Goal: Information Seeking & Learning: Learn about a topic

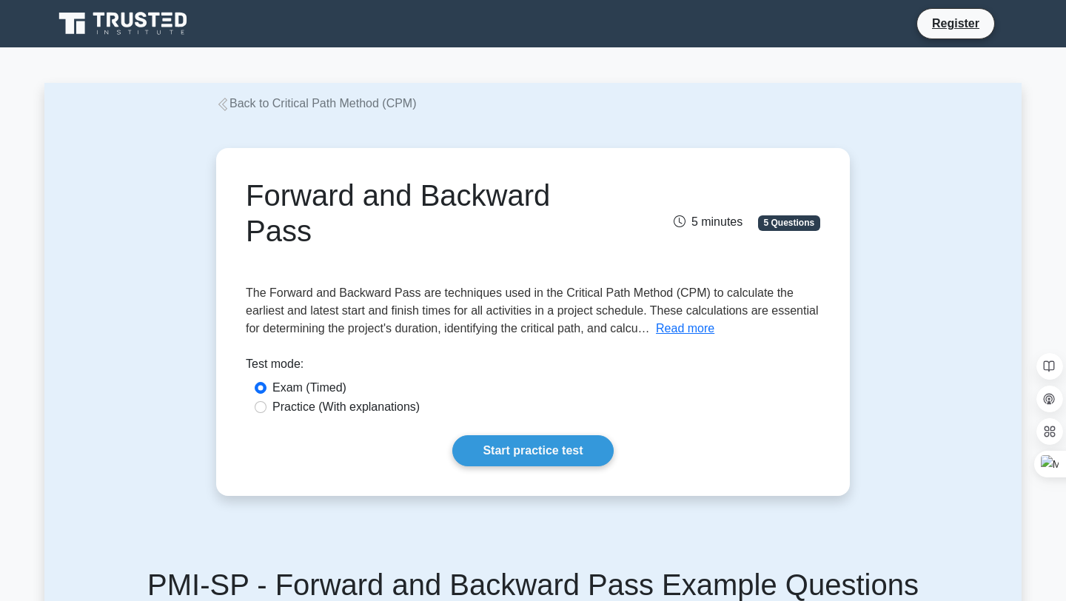
click at [181, 220] on div "Forward and Backward Pass 5 minutes 5 Questions Read more The 1." at bounding box center [532, 322] width 977 height 419
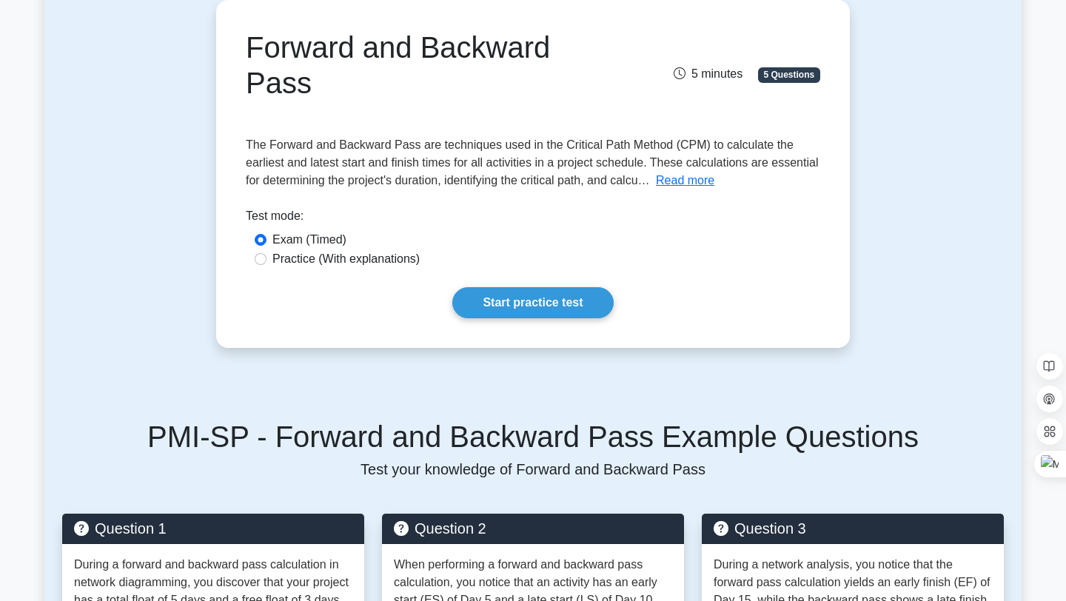
scroll to position [178, 0]
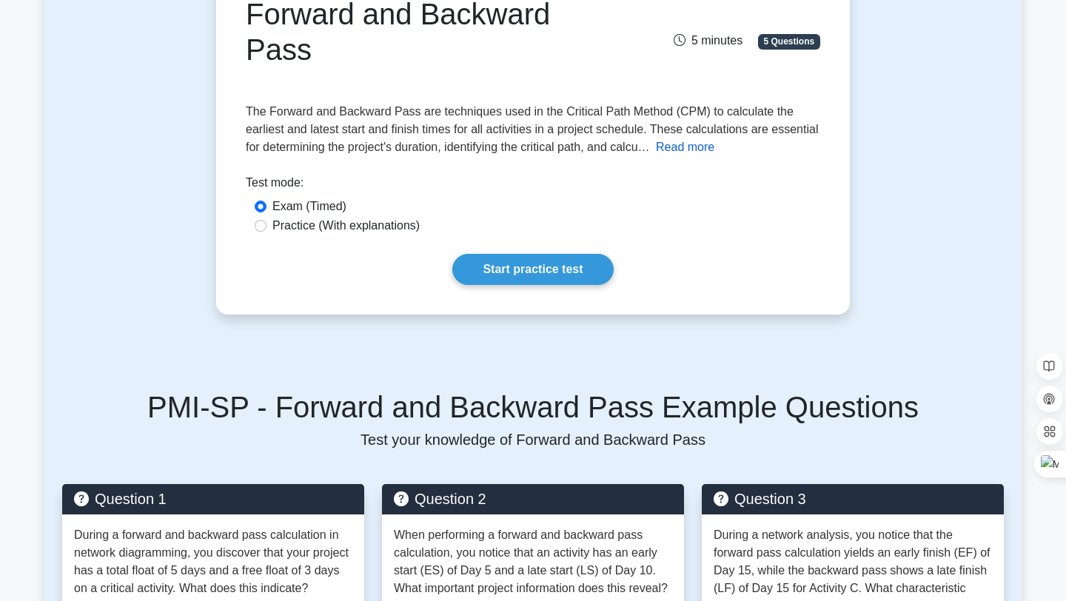
click at [698, 138] on button "Read more" at bounding box center [685, 147] width 58 height 18
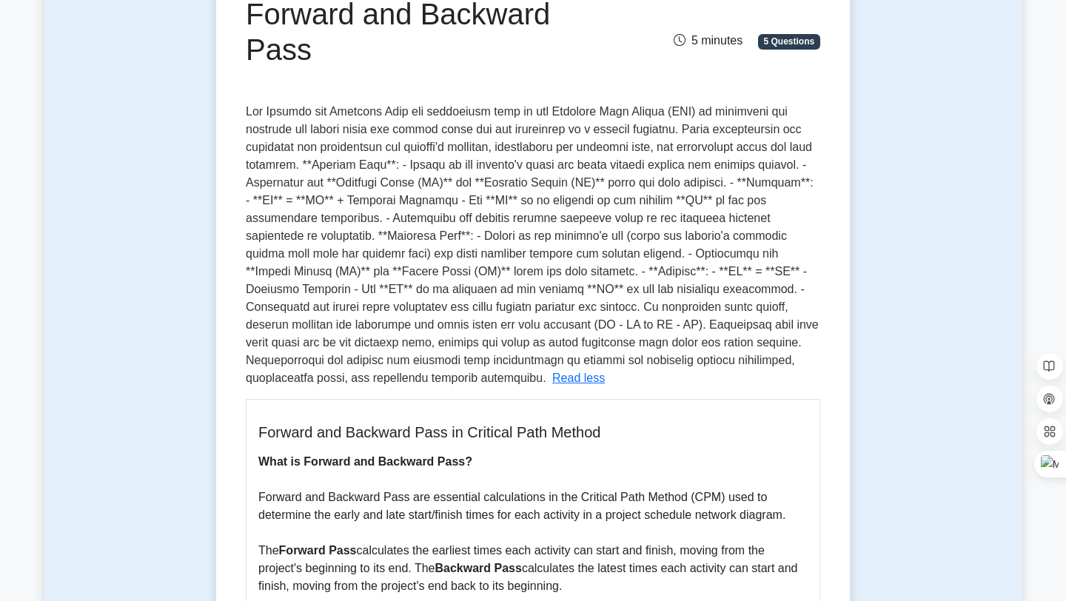
drag, startPoint x: 552, startPoint y: 134, endPoint x: 429, endPoint y: 450, distance: 339.1
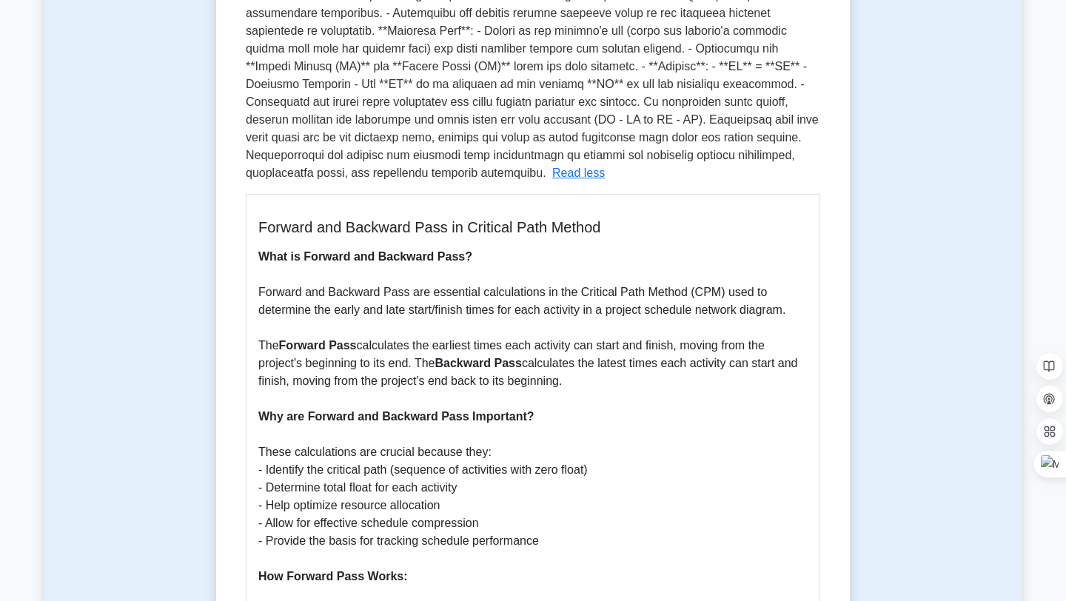
scroll to position [385, 0]
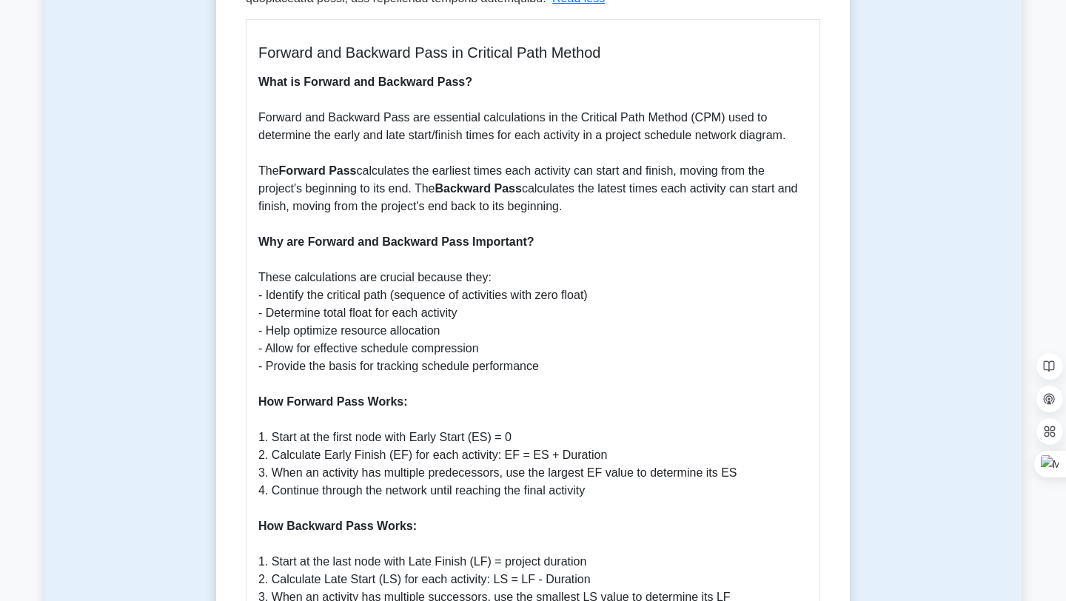
scroll to position [563, 0]
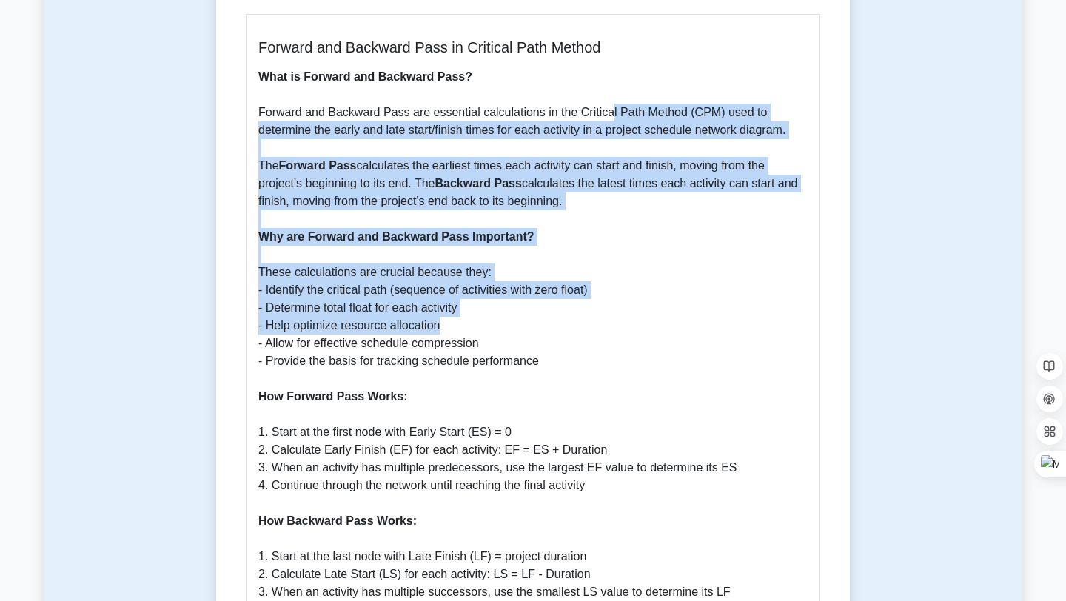
drag, startPoint x: 608, startPoint y: 79, endPoint x: 496, endPoint y: 355, distance: 297.2
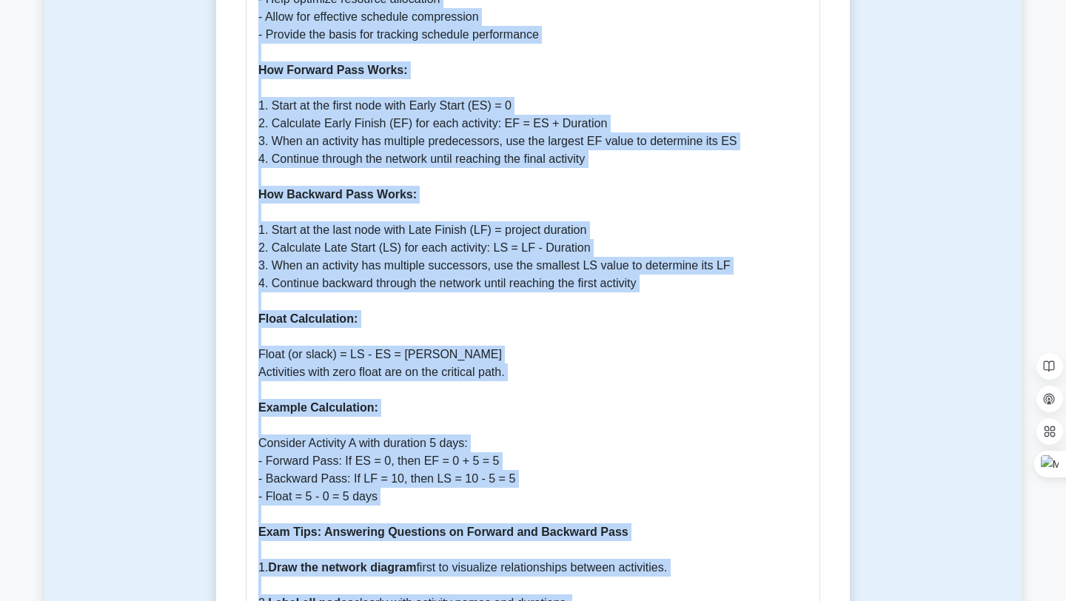
scroll to position [936, 0]
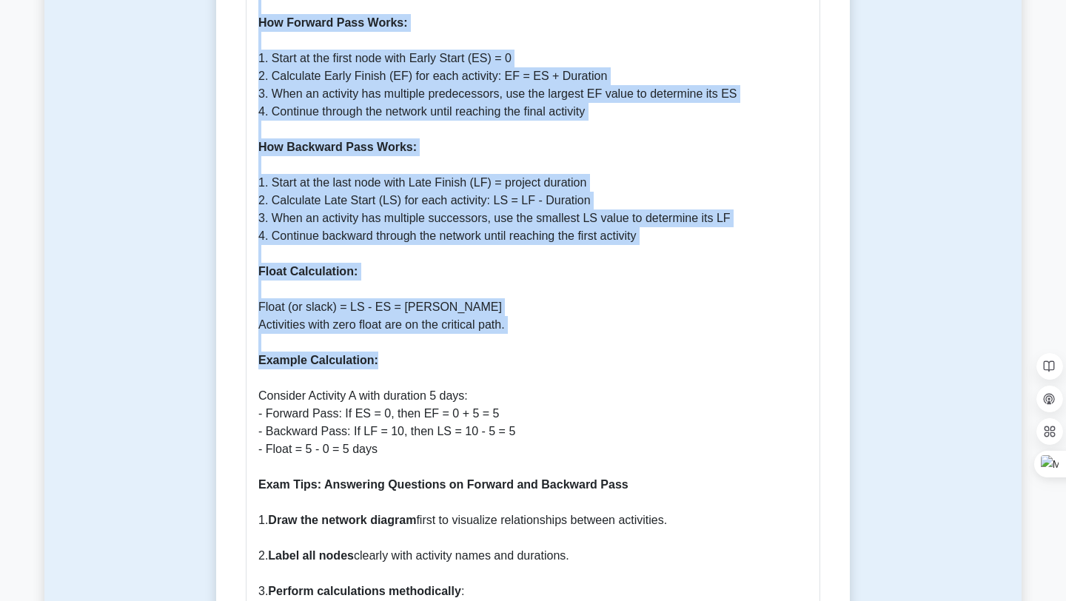
drag, startPoint x: 478, startPoint y: 247, endPoint x: 506, endPoint y: 327, distance: 84.5
click at [506, 327] on p "What is Forward and Backward Pass? Forward and Backward Pass are essential calc…" at bounding box center [532, 369] width 549 height 1350
click at [505, 327] on p "What is Forward and Backward Pass? Forward and Backward Pass are essential calc…" at bounding box center [532, 369] width 549 height 1350
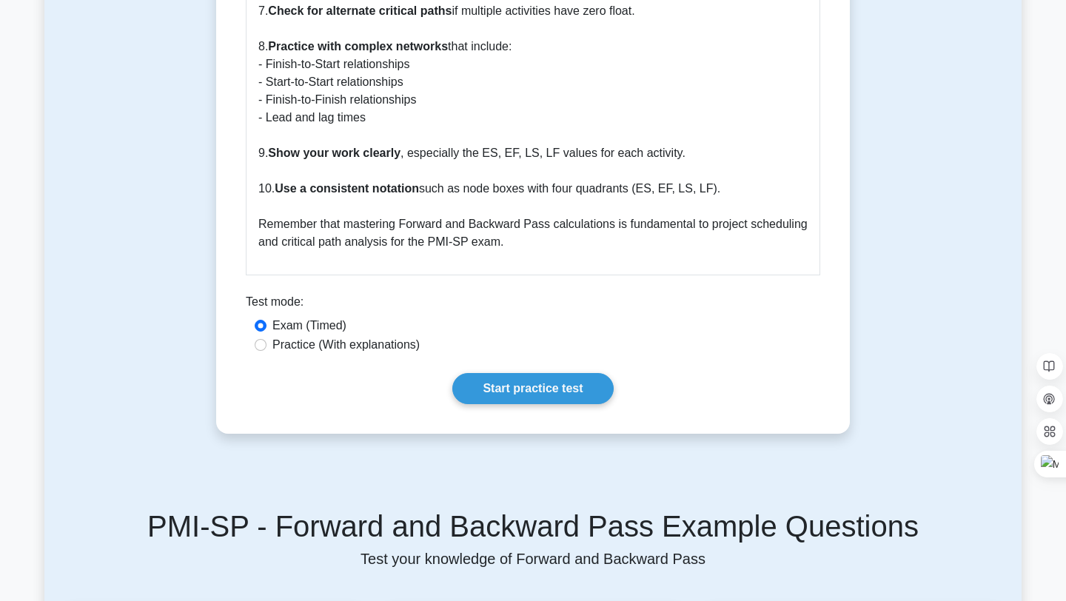
scroll to position [1736, 0]
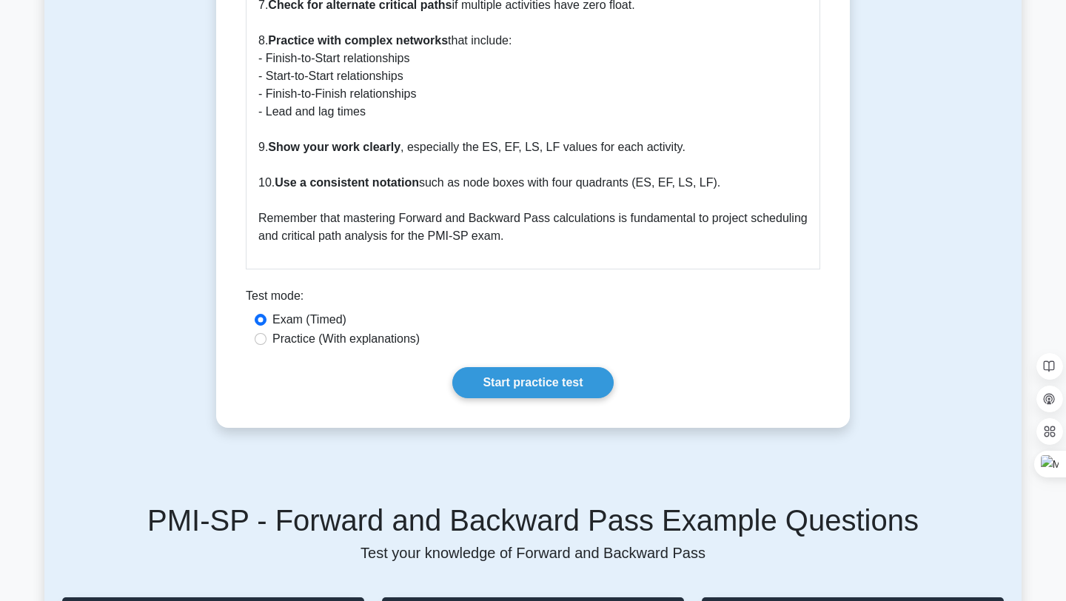
click at [389, 330] on label "Practice (With explanations)" at bounding box center [345, 339] width 147 height 18
click at [266, 333] on input "Practice (With explanations)" at bounding box center [261, 339] width 12 height 12
radio input "true"
click at [537, 367] on link "Start practice test" at bounding box center [532, 382] width 161 height 31
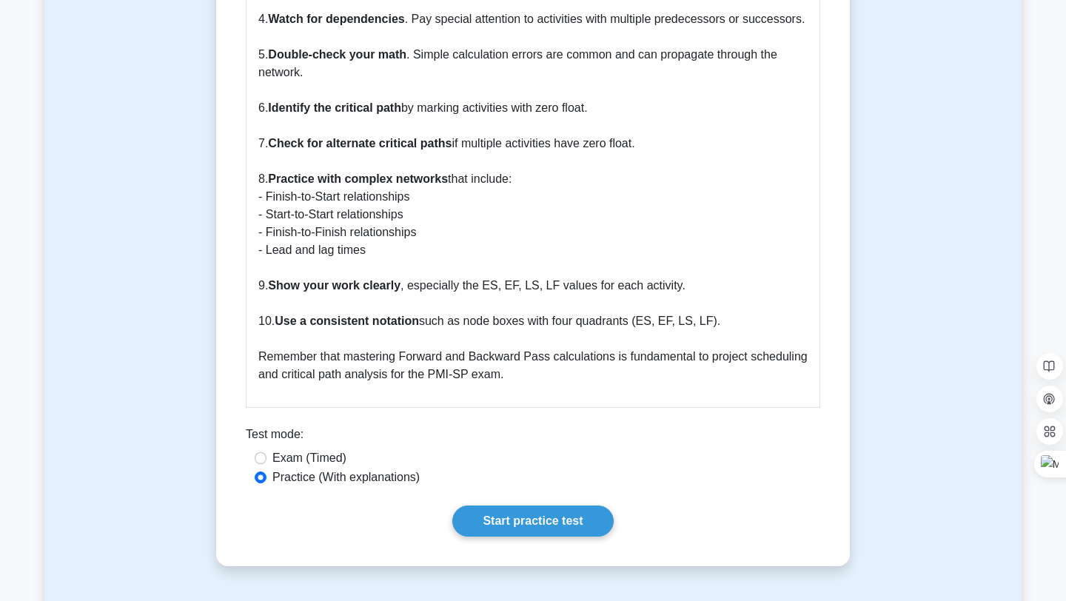
scroll to position [1588, 0]
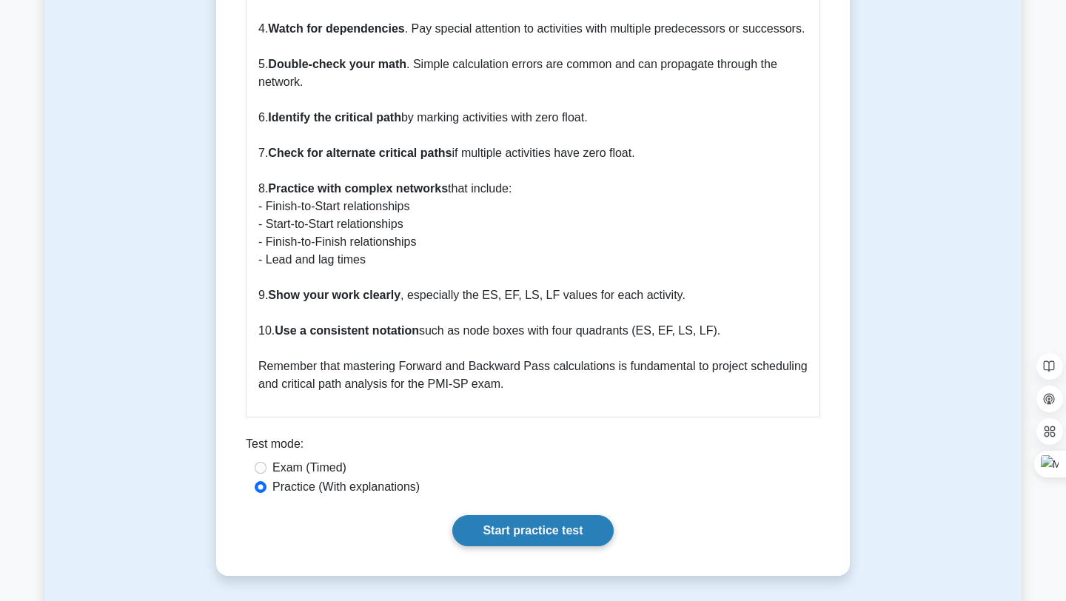
click at [554, 515] on link "Start practice test" at bounding box center [532, 530] width 161 height 31
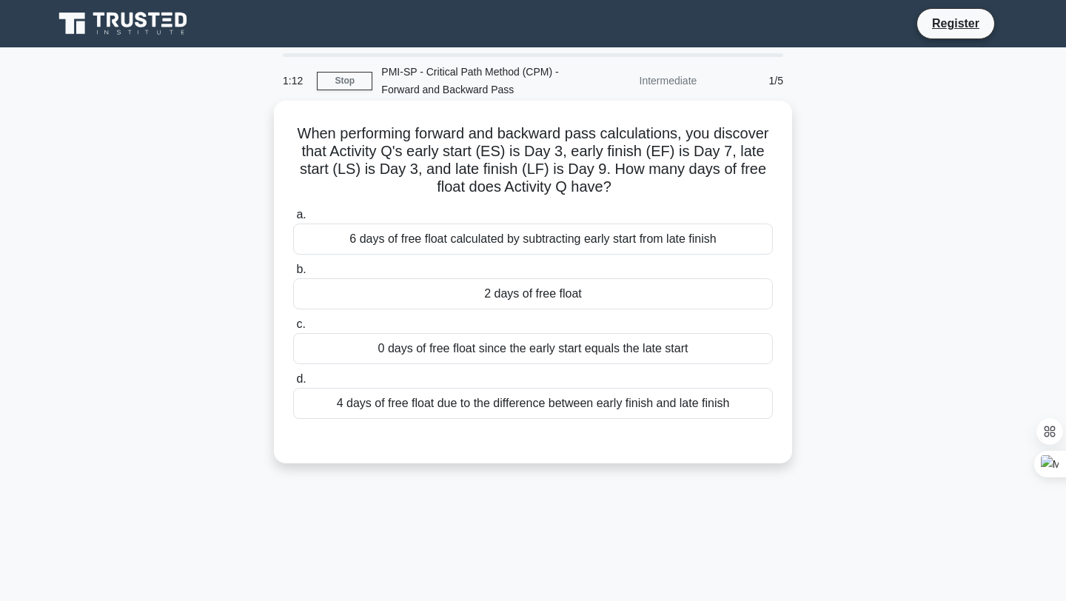
click at [480, 402] on div "4 days of free float due to the difference between early finish and late finish" at bounding box center [533, 403] width 480 height 31
click at [293, 384] on input "d. 4 days of free float due to the difference between early finish and late fin…" at bounding box center [293, 380] width 0 height 10
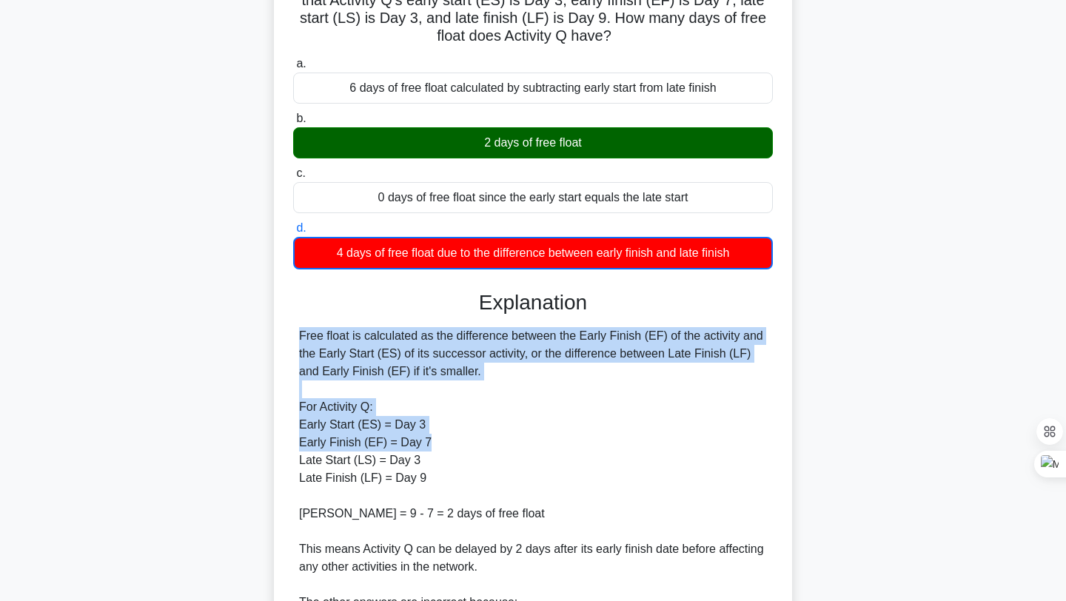
drag, startPoint x: 824, startPoint y: 474, endPoint x: 815, endPoint y: 418, distance: 56.2
click at [815, 425] on div "When performing forward and backward pass calculations, you discover that Activ…" at bounding box center [532, 369] width 977 height 839
click at [815, 418] on div "When performing forward and backward pass calculations, you discover that Activ…" at bounding box center [532, 369] width 977 height 839
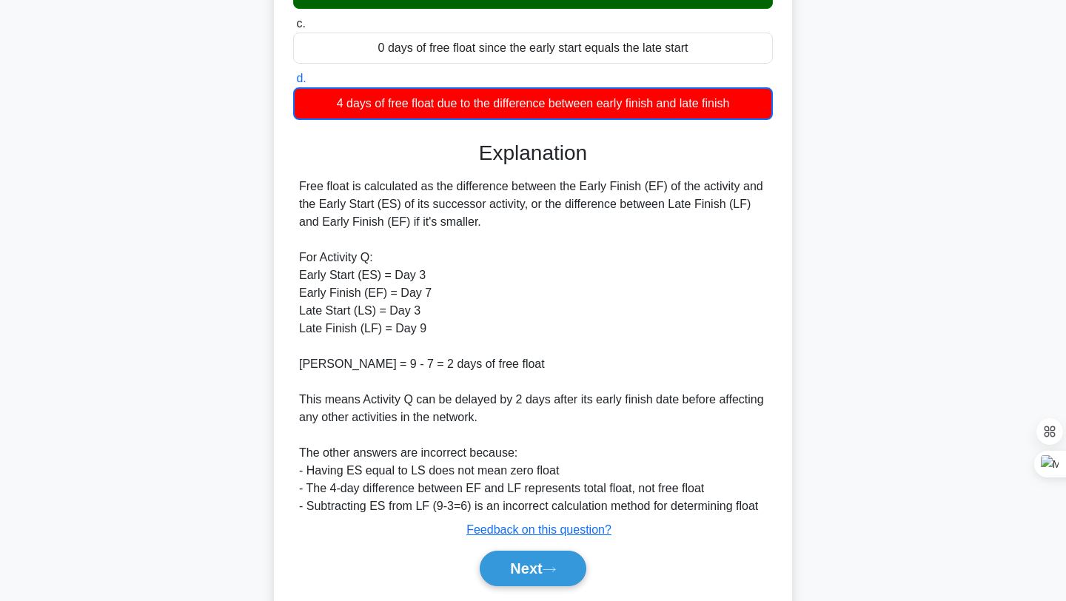
scroll to position [303, 0]
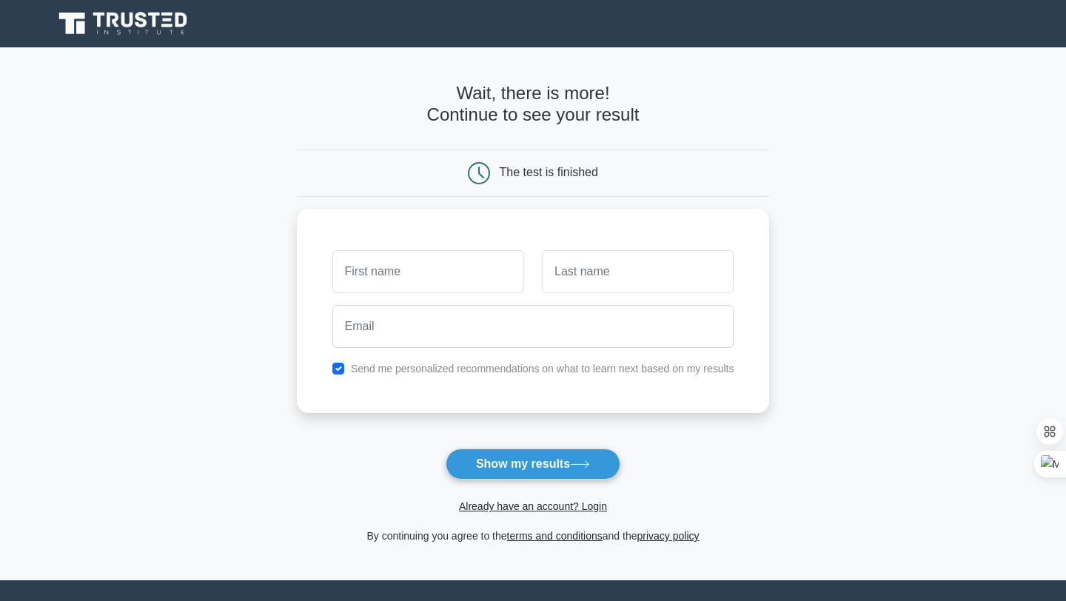
click at [558, 175] on div "The test is finished" at bounding box center [549, 172] width 98 height 13
click at [440, 272] on input "text" at bounding box center [428, 267] width 192 height 43
type input "[PERSON_NAME]"
click at [591, 283] on input "text" at bounding box center [638, 267] width 192 height 43
type input "James"
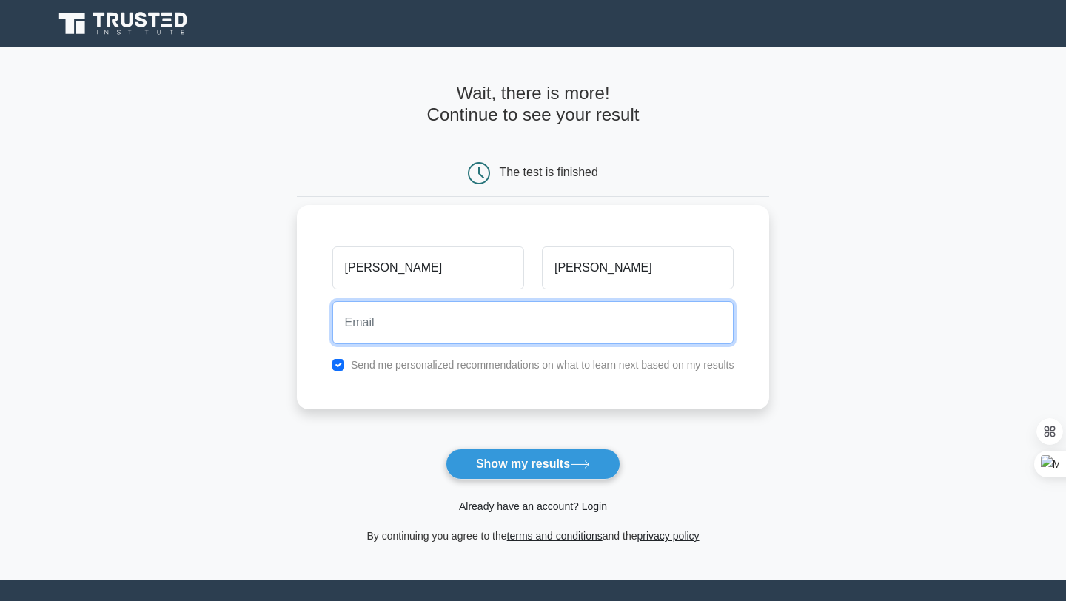
click at [616, 335] on input "email" at bounding box center [533, 322] width 402 height 43
type input "johnm.james070@gmail.com"
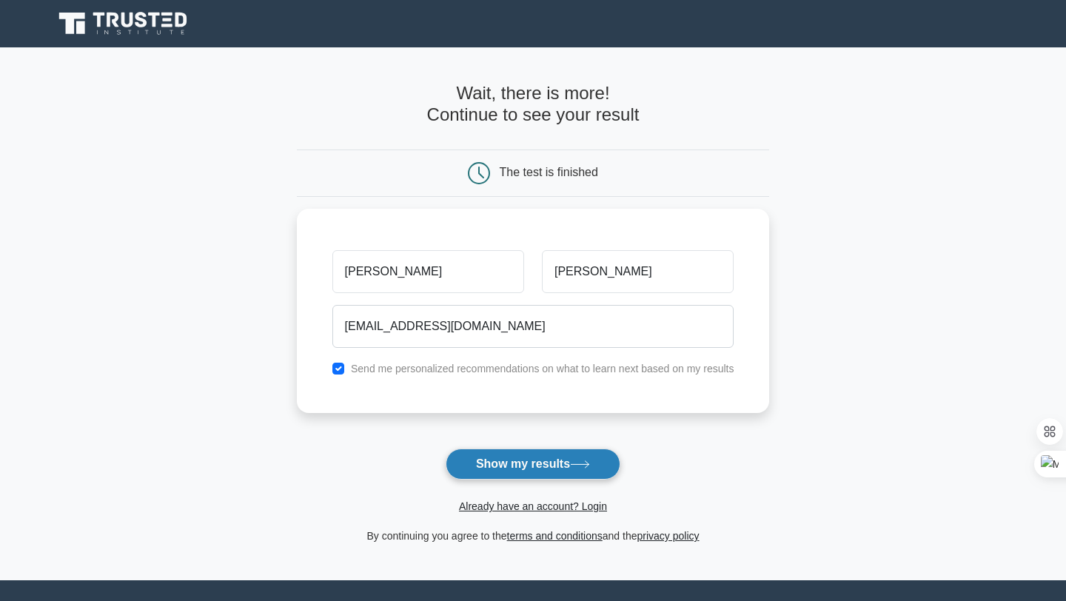
click at [559, 476] on button "Show my results" at bounding box center [533, 464] width 175 height 31
